Goal: Find specific page/section: Find specific page/section

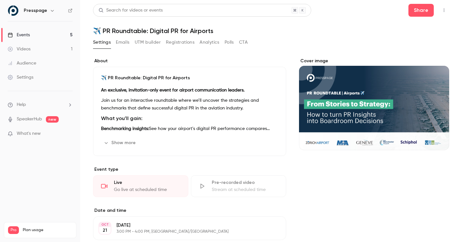
click at [23, 35] on div "Events" at bounding box center [19, 35] width 22 height 6
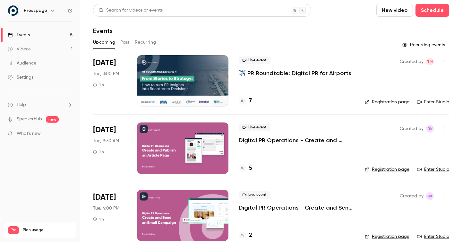
click at [249, 100] on h4 "7" at bounding box center [250, 101] width 3 height 9
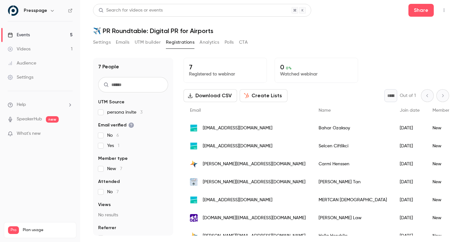
scroll to position [9, 0]
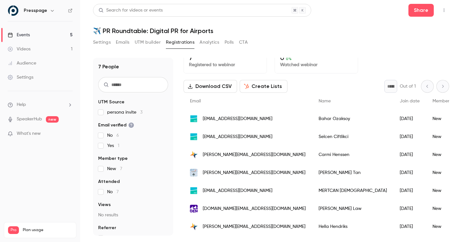
click at [382, 49] on div "Settings Emails UTM builder Registrations Analytics Polls CTA" at bounding box center [271, 43] width 356 height 13
